Goal: Task Accomplishment & Management: Manage account settings

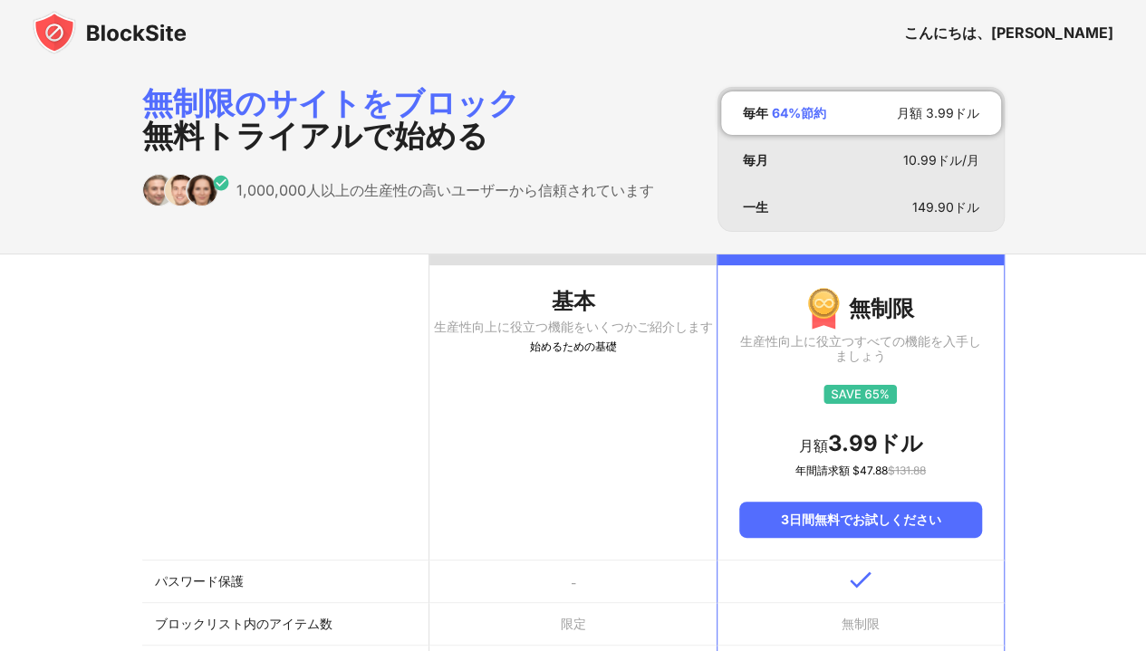
click at [124, 38] on img at bounding box center [110, 32] width 154 height 43
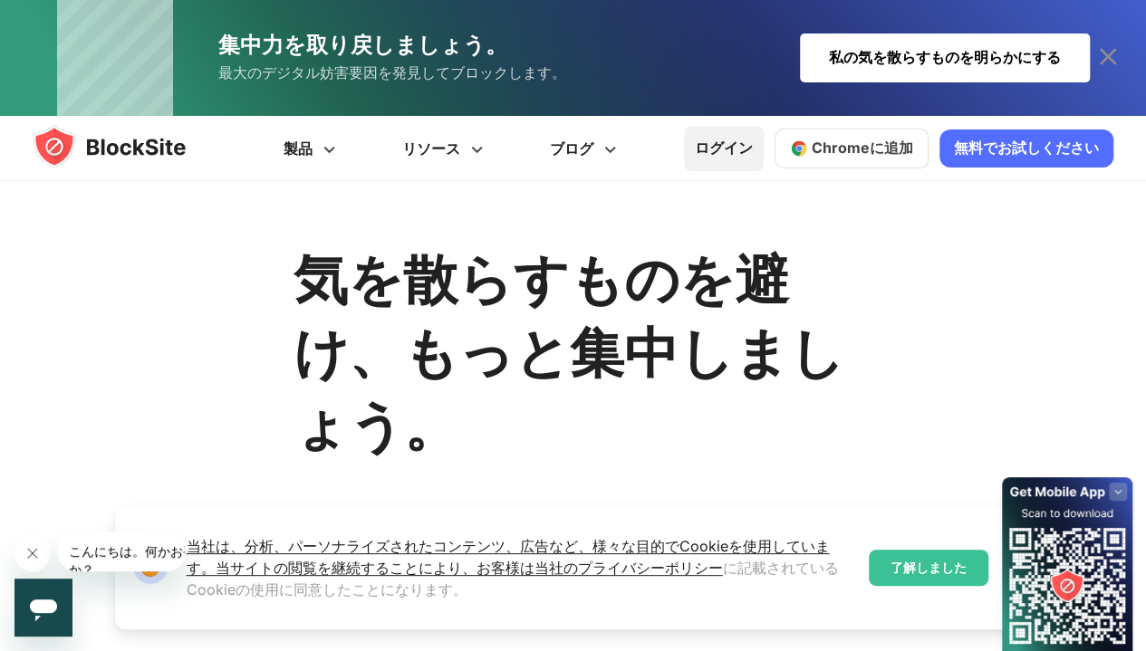
click at [730, 157] on font "ログイン" at bounding box center [724, 148] width 58 height 18
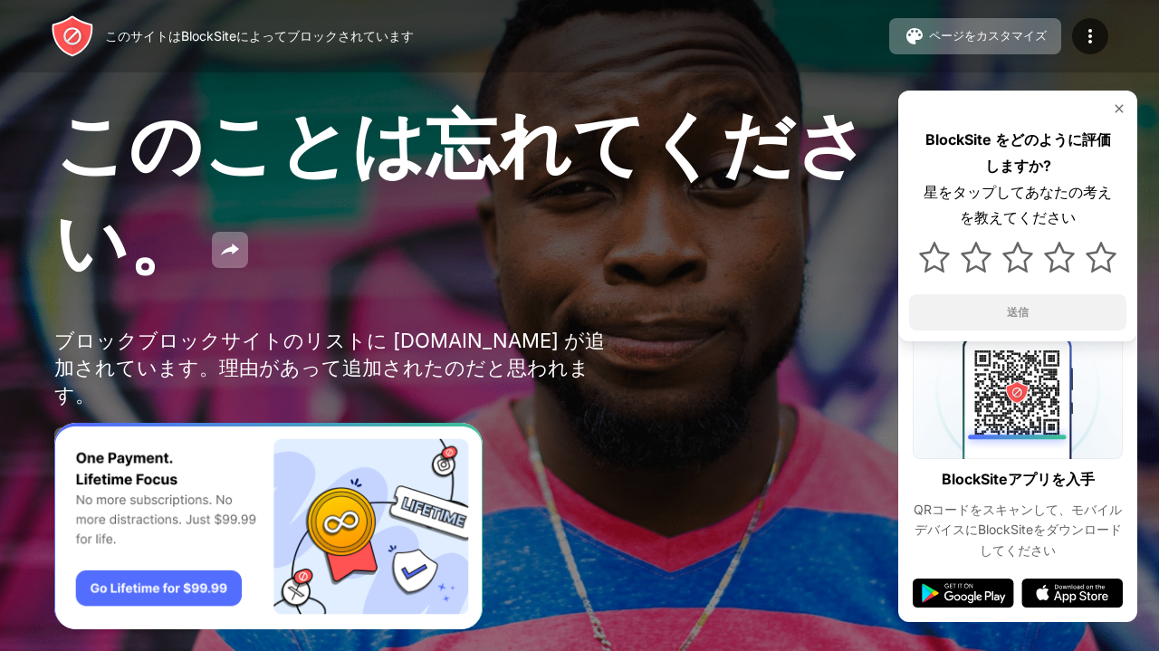
click at [1117, 110] on img at bounding box center [1119, 108] width 14 height 14
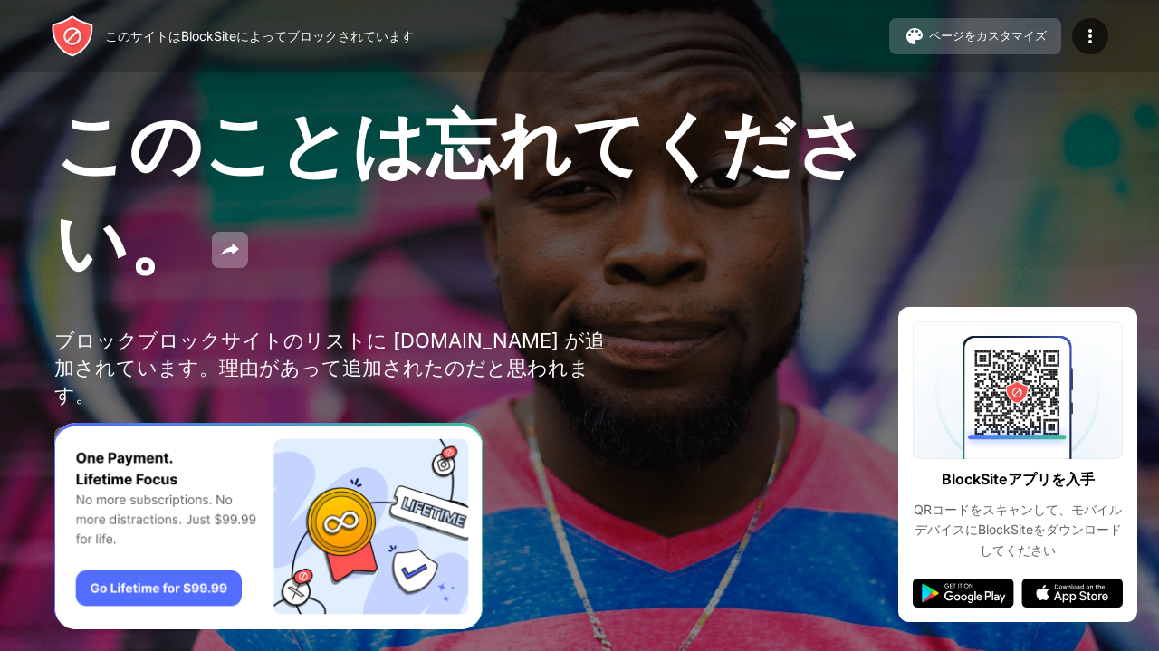
click at [961, 26] on button "ページをカスタマイズ" at bounding box center [975, 36] width 172 height 36
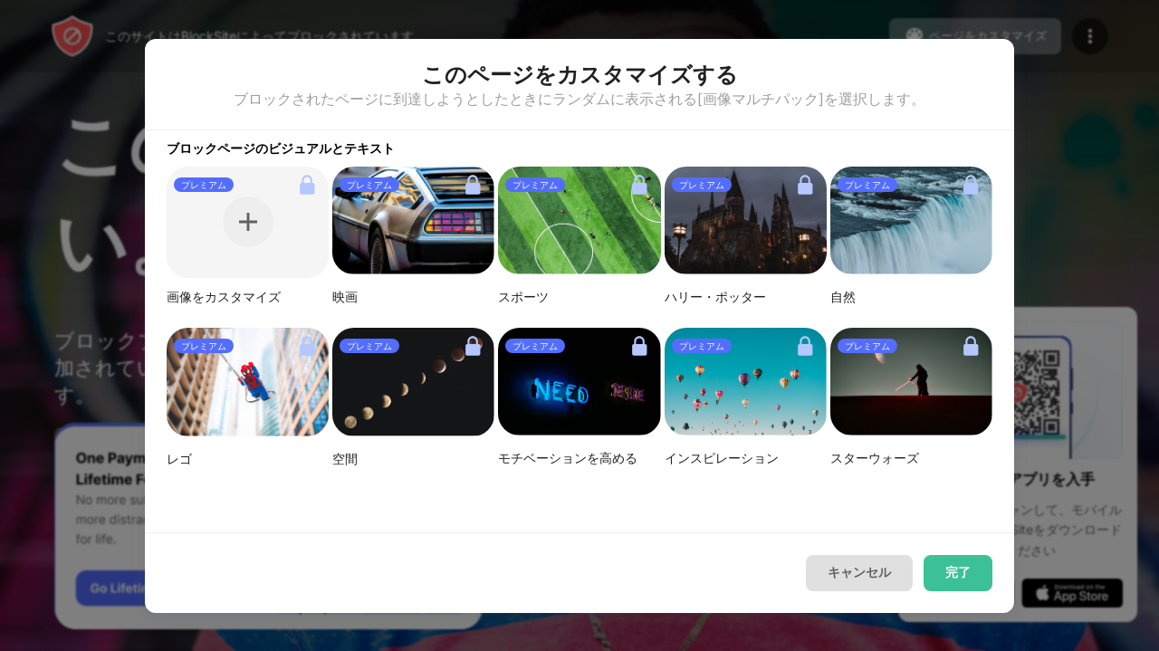
click at [825, 588] on button "キャンセル" at bounding box center [859, 573] width 107 height 36
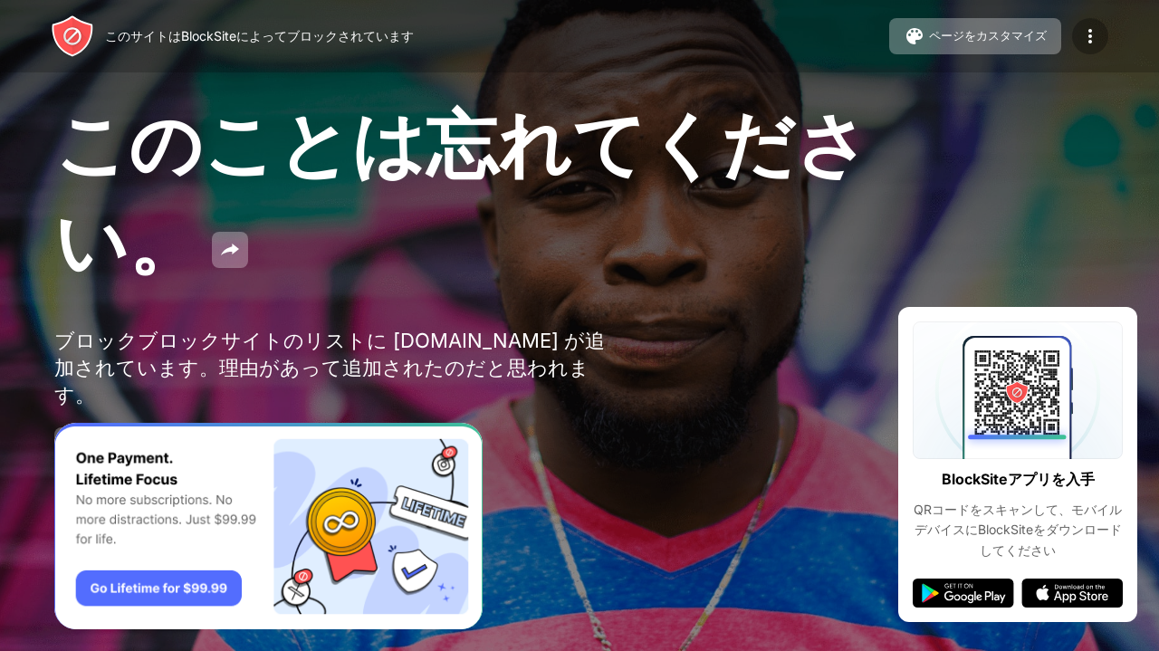
click at [1081, 35] on img at bounding box center [1090, 36] width 22 height 22
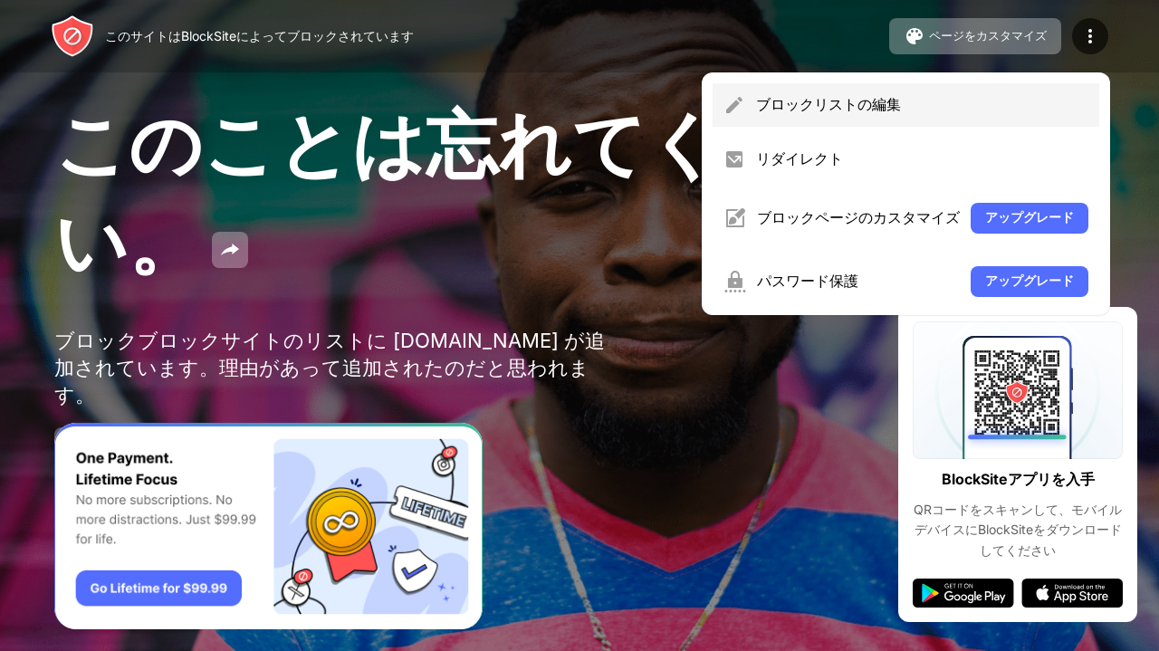
click at [971, 88] on div "ブロックリストの編集" at bounding box center [906, 104] width 387 height 43
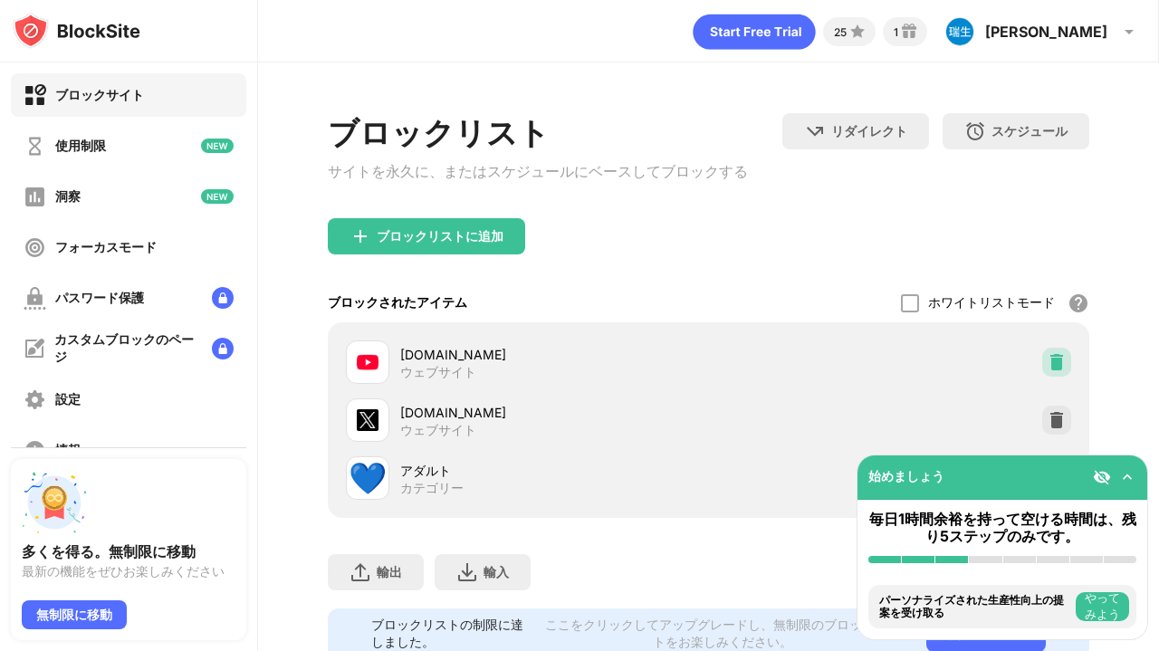
click at [1048, 360] on img at bounding box center [1057, 362] width 18 height 18
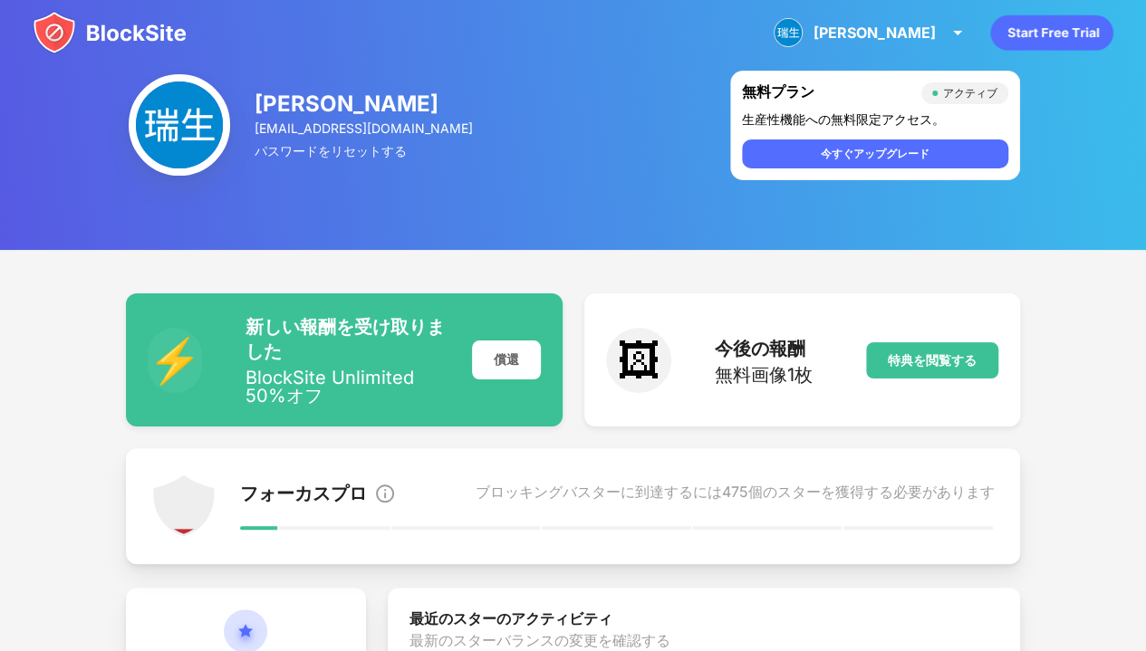
click at [266, 102] on font "[PERSON_NAME]" at bounding box center [346, 104] width 184 height 26
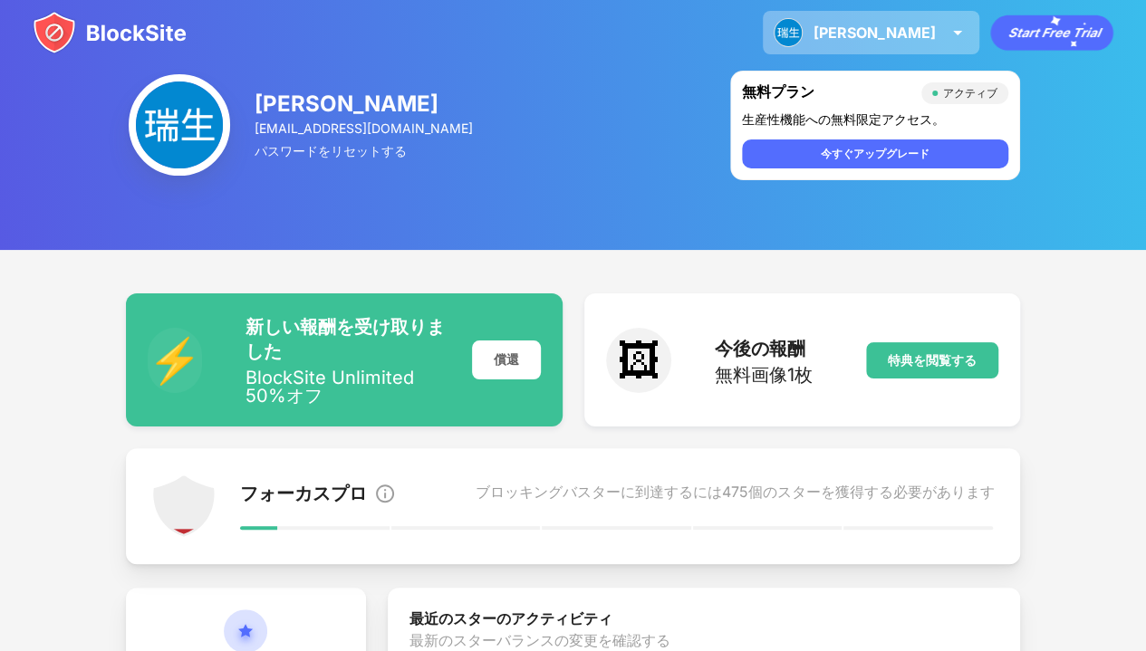
click at [953, 44] on div "[PERSON_NAME] [PERSON_NAME] アカウントを表示 洞察 プレミアム 報酬 設定 サポート ログアウト" at bounding box center [870, 32] width 216 height 43
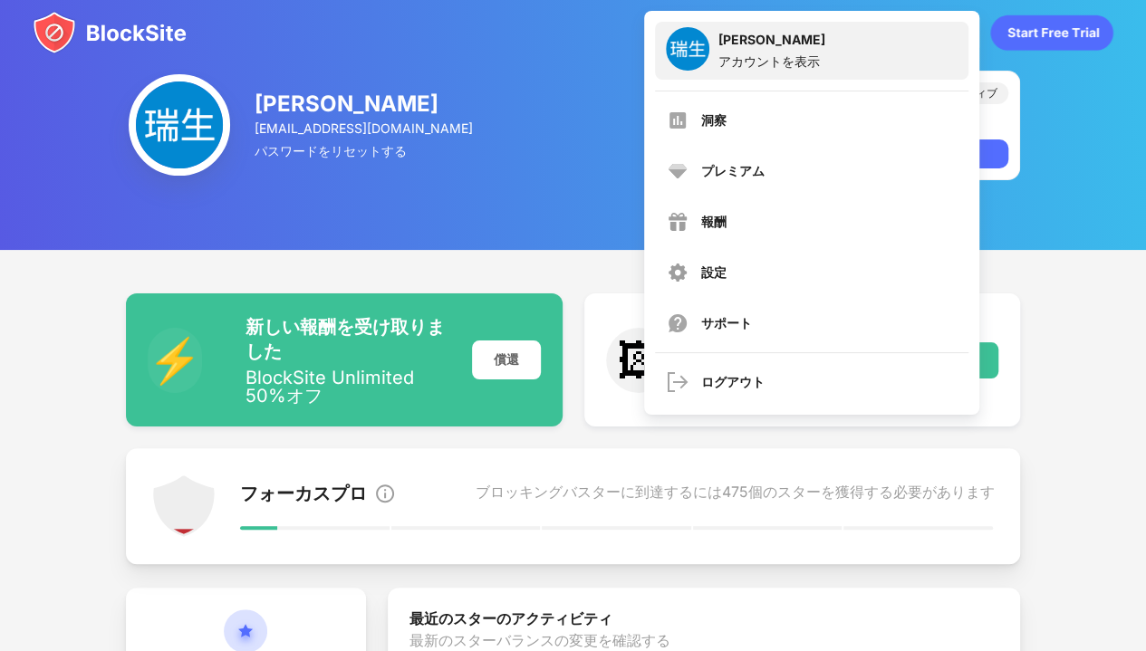
click at [942, 42] on div "[PERSON_NAME] アカウントを表示" at bounding box center [811, 51] width 313 height 58
